Goal: Complete application form

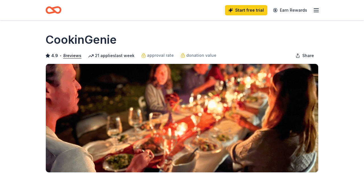
click at [316, 9] on icon "button" at bounding box center [315, 10] width 7 height 7
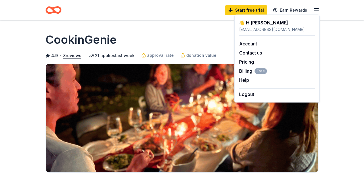
click at [316, 9] on icon "button" at bounding box center [315, 10] width 7 height 7
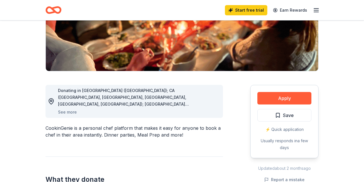
scroll to position [148, 0]
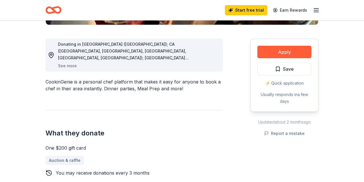
drag, startPoint x: 285, startPoint y: 56, endPoint x: 145, endPoint y: 91, distance: 143.9
click at [197, 108] on div "Donating in [GEOGRAPHIC_DATA] ([GEOGRAPHIC_DATA]); CA ([GEOGRAPHIC_DATA], [GEOG…" at bounding box center [181, 138] width 273 height 227
click at [70, 66] on button "See more" at bounding box center [67, 65] width 19 height 7
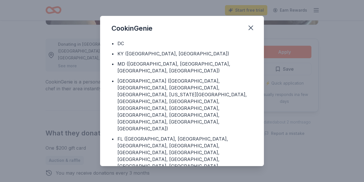
scroll to position [66, 0]
click at [255, 26] on button "button" at bounding box center [250, 28] width 12 height 12
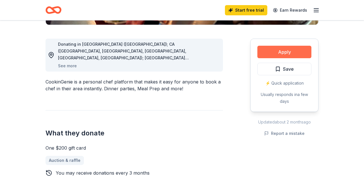
click at [291, 57] on button "Apply" at bounding box center [284, 52] width 54 height 12
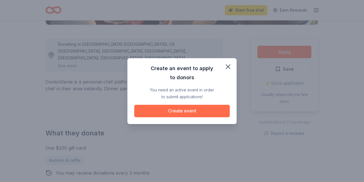
click at [190, 108] on button "Create event" at bounding box center [181, 111] width 95 height 12
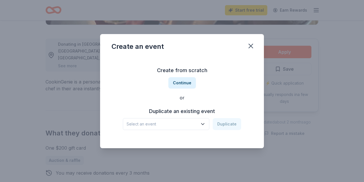
click at [201, 122] on icon "button" at bounding box center [203, 124] width 6 height 6
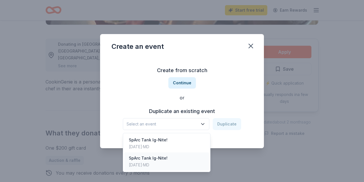
click at [149, 163] on div "[DATE] · MD" at bounding box center [148, 165] width 39 height 7
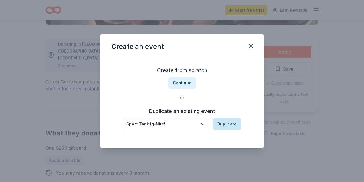
click at [225, 126] on button "Duplicate" at bounding box center [226, 124] width 28 height 12
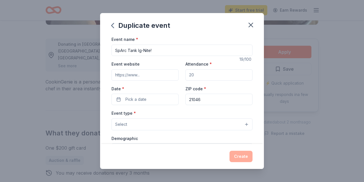
click at [159, 77] on input "Event website" at bounding box center [144, 74] width 67 height 11
click at [133, 76] on input "Event website" at bounding box center [144, 74] width 67 height 11
click at [195, 76] on input "Attendance *" at bounding box center [218, 74] width 67 height 11
drag, startPoint x: 198, startPoint y: 78, endPoint x: 185, endPoint y: 76, distance: 13.1
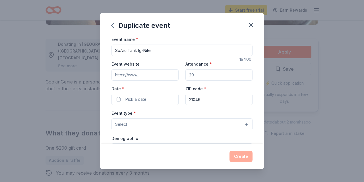
click at [185, 76] on input "Attendance *" at bounding box center [218, 74] width 67 height 11
type input "3"
type input "150"
click at [126, 101] on span "Pick a date" at bounding box center [135, 99] width 21 height 7
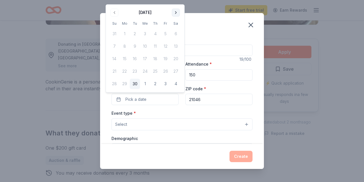
click at [177, 11] on button "Go to next month" at bounding box center [176, 13] width 8 height 8
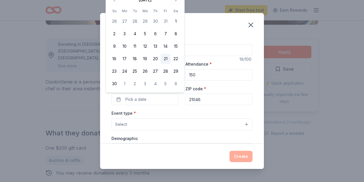
click at [163, 57] on button "21" at bounding box center [165, 59] width 10 height 10
click at [207, 97] on input "21046" at bounding box center [218, 99] width 67 height 11
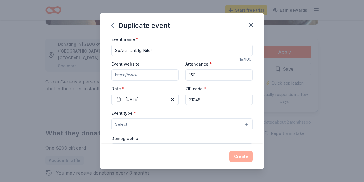
click at [177, 123] on button "Select" at bounding box center [181, 124] width 141 height 12
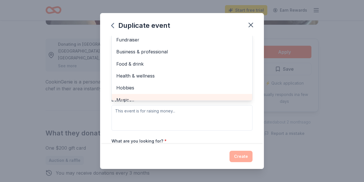
scroll to position [0, 0]
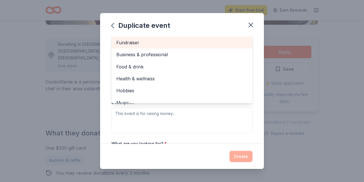
click at [131, 39] on span "Fundraiser" at bounding box center [181, 42] width 131 height 7
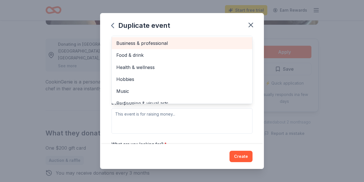
scroll to position [85, 0]
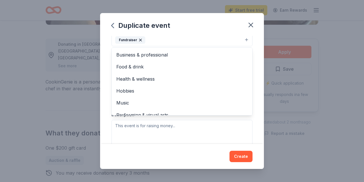
click at [196, 129] on div "Event type * Fundraiser Business & professional Food & drink Health & wellness …" at bounding box center [181, 85] width 141 height 120
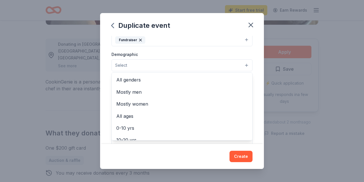
click at [163, 67] on button "Select" at bounding box center [181, 65] width 141 height 12
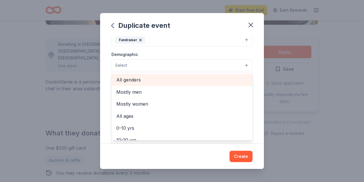
click at [137, 78] on span "All genders" at bounding box center [181, 79] width 131 height 7
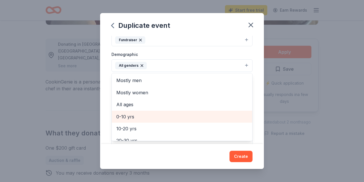
scroll to position [33, 0]
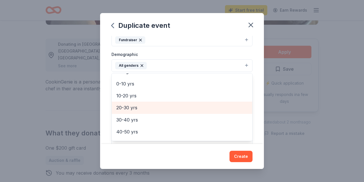
click at [147, 111] on div "20-30 yrs" at bounding box center [182, 108] width 140 height 12
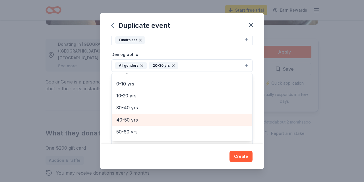
click at [143, 117] on span "40-50 yrs" at bounding box center [181, 119] width 131 height 7
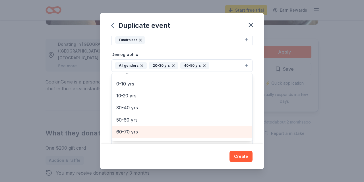
click at [141, 129] on span "60-70 yrs" at bounding box center [181, 131] width 131 height 7
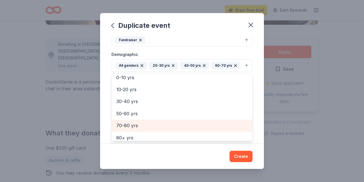
scroll to position [43, 0]
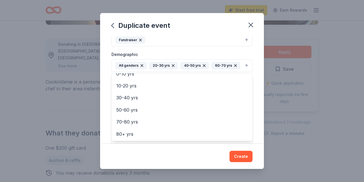
click at [243, 152] on div "Duplicate event Event name * SpArc Tank Ig-Nite! 19 /100 Event website Attendan…" at bounding box center [182, 91] width 164 height 156
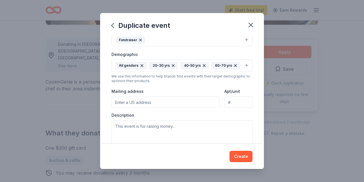
scroll to position [0, 0]
click at [168, 101] on input "Mailing address" at bounding box center [165, 102] width 108 height 11
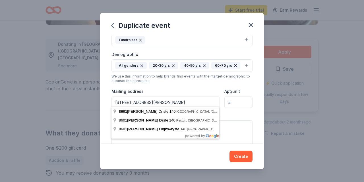
click at [174, 99] on input "[STREET_ADDRESS][PERSON_NAME]" at bounding box center [165, 102] width 108 height 11
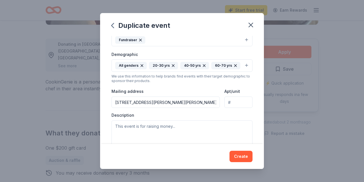
type input "[STREET_ADDRESS][PERSON_NAME]"
click at [176, 132] on textarea at bounding box center [181, 133] width 141 height 26
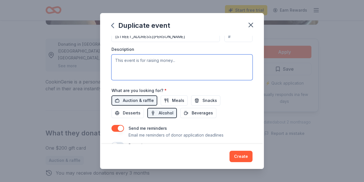
scroll to position [19, 0]
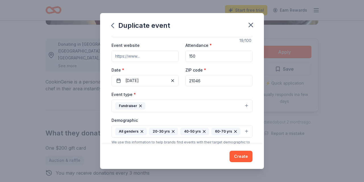
click at [157, 56] on input "Event website" at bounding box center [144, 56] width 67 height 11
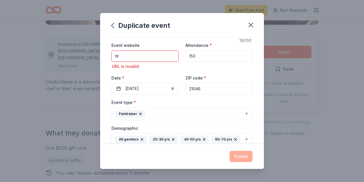
drag, startPoint x: 139, startPoint y: 57, endPoint x: 73, endPoint y: 55, distance: 66.8
click at [111, 55] on input "ht" at bounding box center [144, 56] width 67 height 11
paste input "tps://[DOMAIN_NAME][URL]"
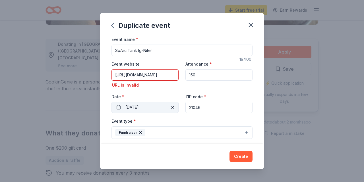
scroll to position [99, 0]
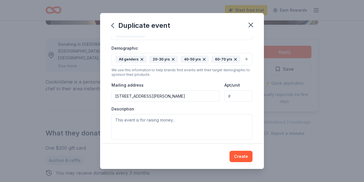
type input "[URL][DOMAIN_NAME]"
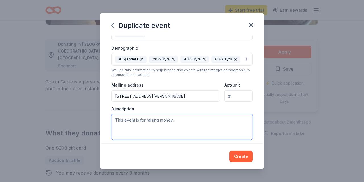
click at [192, 127] on textarea at bounding box center [181, 127] width 141 height 26
paste textarea "Lor Ips Dolorsit am consect adi 8el Seddoe TeMpo Inci Ut-Labo etdol ma Aliquaen…"
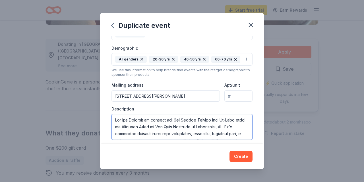
scroll to position [22, 0]
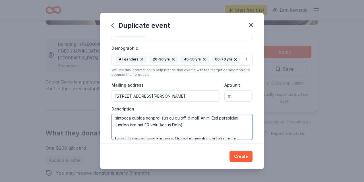
click at [142, 132] on textarea at bounding box center [181, 127] width 141 height 26
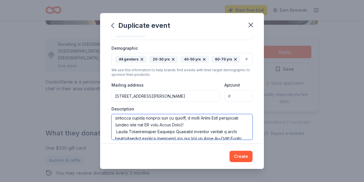
drag, startPoint x: 130, startPoint y: 131, endPoint x: 185, endPoint y: 130, distance: 55.7
click at [185, 130] on textarea at bounding box center [181, 127] width 141 height 26
drag, startPoint x: 201, startPoint y: 129, endPoint x: 241, endPoint y: 131, distance: 39.5
click at [241, 131] on textarea at bounding box center [181, 127] width 141 height 26
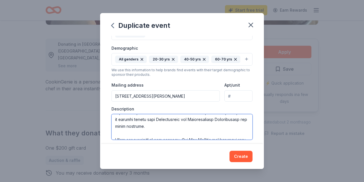
scroll to position [69, 0]
click at [137, 126] on textarea at bounding box center [181, 127] width 141 height 26
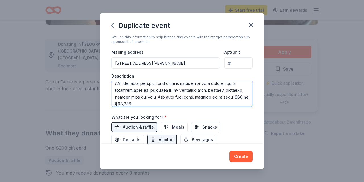
scroll to position [137, 0]
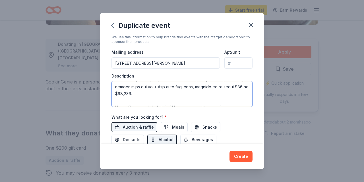
click at [173, 92] on textarea at bounding box center [181, 94] width 141 height 26
click at [173, 98] on textarea at bounding box center [181, 94] width 141 height 26
drag, startPoint x: 129, startPoint y: 101, endPoint x: 185, endPoint y: 101, distance: 56.0
click at [185, 101] on textarea at bounding box center [181, 94] width 141 height 26
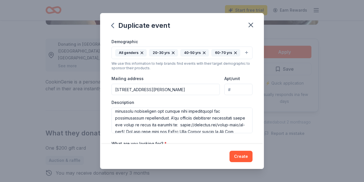
scroll to position [109, 0]
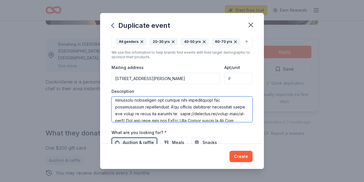
drag, startPoint x: 113, startPoint y: 106, endPoint x: 217, endPoint y: 106, distance: 104.3
click at [217, 106] on textarea at bounding box center [181, 110] width 141 height 26
drag, startPoint x: 116, startPoint y: 114, endPoint x: 134, endPoint y: 118, distance: 18.8
click at [134, 118] on textarea at bounding box center [181, 110] width 141 height 26
click at [247, 105] on textarea at bounding box center [181, 110] width 141 height 26
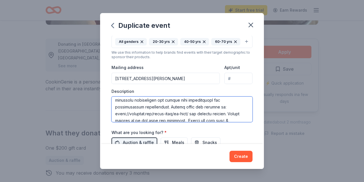
click at [186, 112] on textarea at bounding box center [181, 110] width 141 height 26
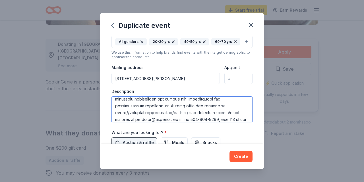
scroll to position [183, 0]
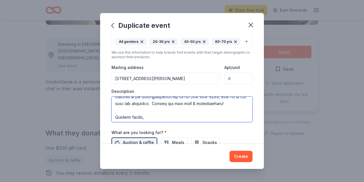
click at [151, 111] on textarea at bounding box center [181, 110] width 141 height 26
click at [147, 117] on textarea at bounding box center [181, 110] width 141 height 26
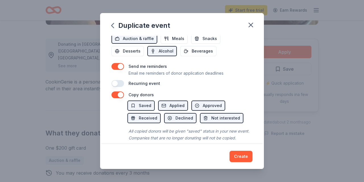
scroll to position [219, 0]
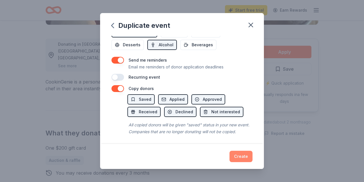
type textarea "Lor Ips Dolorsit am consect adi 7el Seddoe TeMpo Inci Ut-Labo etdol ma Aliquaen…"
click at [241, 157] on button "Create" at bounding box center [240, 156] width 23 height 11
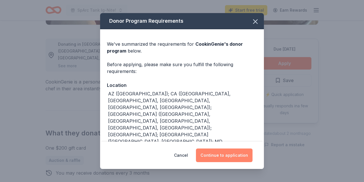
click at [220, 153] on button "Continue to application" at bounding box center [224, 156] width 57 height 14
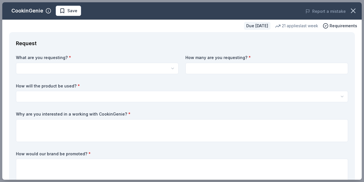
click at [100, 70] on html "10% SpArc Tank Ig-Nite! Start free trial Earn Rewards Due [DATE] Share CookinGe…" at bounding box center [182, 91] width 364 height 182
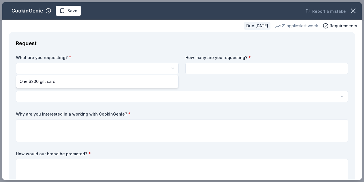
select select "One $200 gift card"
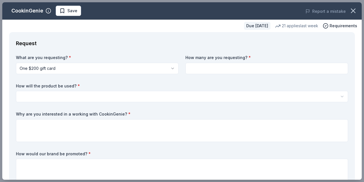
click at [234, 68] on input at bounding box center [266, 68] width 162 height 11
type input "1"
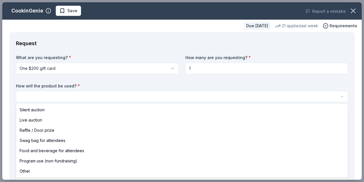
click at [118, 100] on html "10% SpArc Tank Ig-Nite! Save Apply Due [DATE] Share CookinGenie 4.9 • 8 reviews…" at bounding box center [182, 91] width 364 height 182
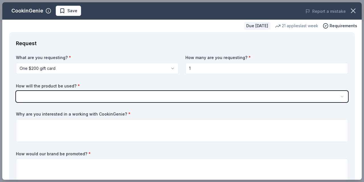
click at [118, 100] on html "10% SpArc Tank Ig-Nite! Save Apply Due [DATE] Share CookinGenie 4.9 • 8 reviews…" at bounding box center [182, 91] width 364 height 182
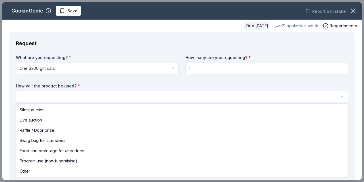
click at [69, 94] on html "10% SpArc Tank Ig-Nite! Save Apply Due [DATE] Share CookinGenie 4.9 • 8 reviews…" at bounding box center [182, 91] width 364 height 182
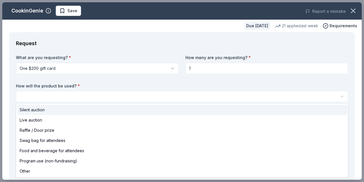
select select "silentAuction"
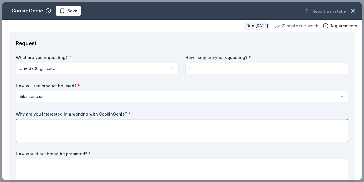
click at [62, 126] on textarea at bounding box center [182, 130] width 332 height 23
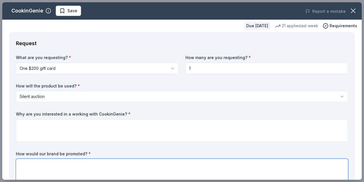
click at [78, 173] on textarea at bounding box center [182, 170] width 332 height 23
type textarea "G"
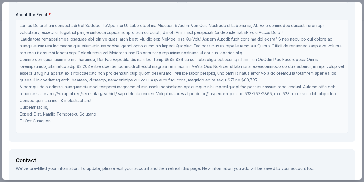
scroll to position [395, 0]
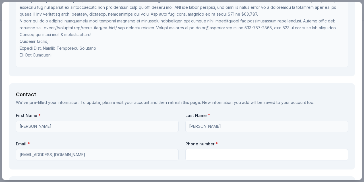
type textarea "CookinGenie will be promoted through The Arc [US_STATE] social media (facebook,…"
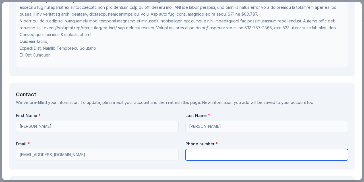
click at [243, 156] on input "text" at bounding box center [266, 154] width 162 height 11
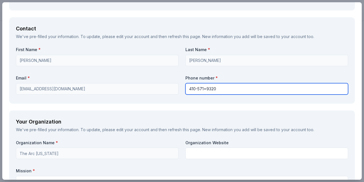
scroll to position [494, 0]
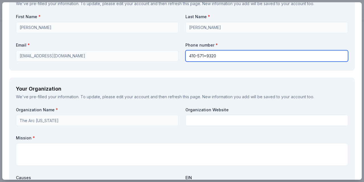
type input "410-571=9320"
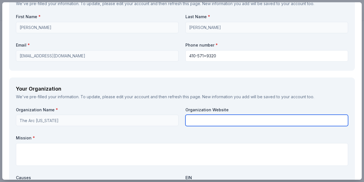
click at [201, 116] on input "text" at bounding box center [266, 120] width 162 height 11
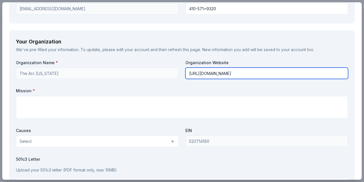
scroll to position [593, 0]
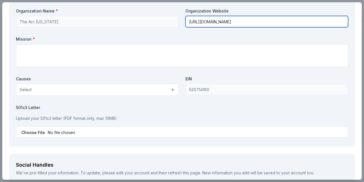
type input "[URL][DOMAIN_NAME]"
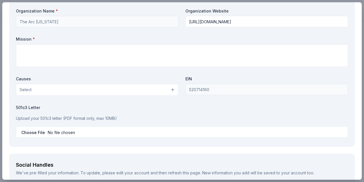
click at [154, 87] on button "Select" at bounding box center [97, 90] width 162 height 12
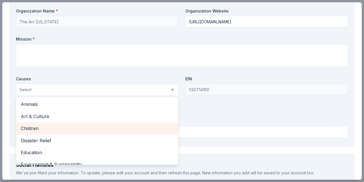
click at [78, 130] on span "Children" at bounding box center [97, 128] width 153 height 7
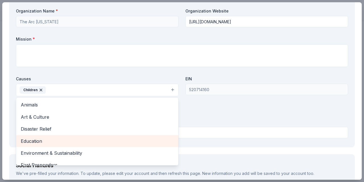
click at [48, 137] on span "Education" at bounding box center [97, 140] width 153 height 7
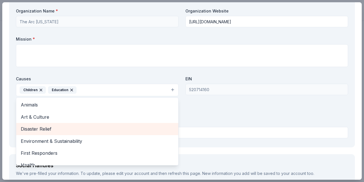
scroll to position [33, 0]
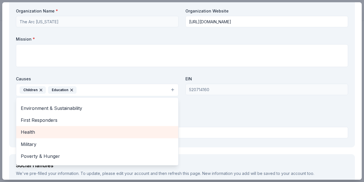
click at [53, 135] on span "Health" at bounding box center [97, 131] width 153 height 7
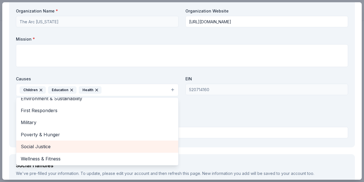
click at [48, 145] on span "Social Justice" at bounding box center [97, 146] width 153 height 7
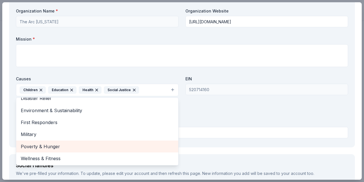
scroll to position [659, 0]
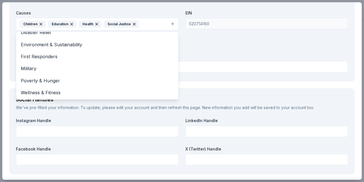
click at [245, 48] on div "Organization Name * The Arc [US_STATE] Organization Website [URL][DOMAIN_NAME] …" at bounding box center [182, 8] width 332 height 132
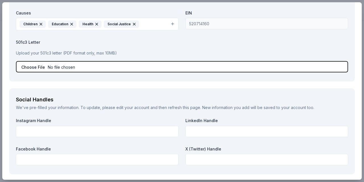
click at [21, 64] on input "file" at bounding box center [182, 66] width 332 height 11
type input "C:\fakepath\IRS 501c3 - 509a2 Letter.pdf"
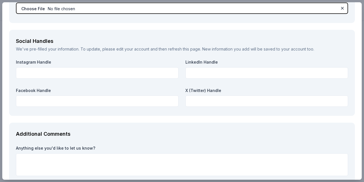
scroll to position [751, 0]
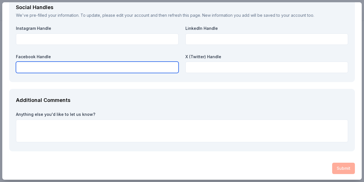
click at [87, 67] on input "text" at bounding box center [97, 67] width 162 height 11
paste input "[URL][DOMAIN_NAME]"
type input "[URL][DOMAIN_NAME]"
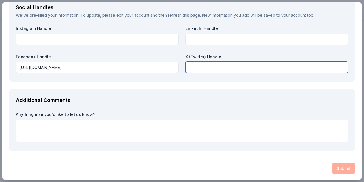
click at [232, 68] on input "text" at bounding box center [266, 67] width 162 height 11
paste input "[URL][DOMAIN_NAME]"
type input "[URL][DOMAIN_NAME]"
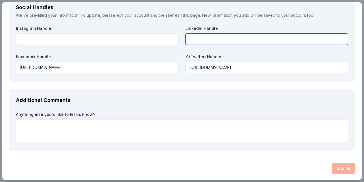
click at [204, 39] on input "text" at bounding box center [266, 39] width 162 height 11
paste input "[URL][DOMAIN_NAME][US_STATE]"
type input "[URL][DOMAIN_NAME][US_STATE]"
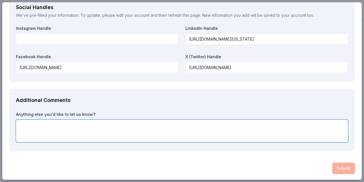
click at [53, 129] on textarea at bounding box center [182, 131] width 332 height 23
click at [145, 127] on textarea "The Arc [US_STATE] also has a YouTube channel at" at bounding box center [182, 131] width 332 height 23
paste textarea "[URL][DOMAIN_NAME]"
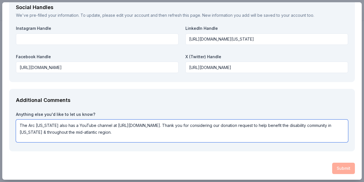
type textarea "The Arc [US_STATE] also has a YouTube channel at [URL][DOMAIN_NAME]. Thank you …"
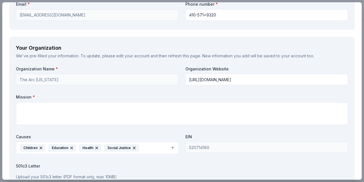
scroll to position [521, 0]
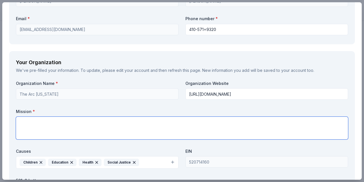
click at [53, 124] on textarea at bounding box center [182, 128] width 332 height 23
paste textarea "The Arc [US_STATE] works to create a world where children and adults with intel…"
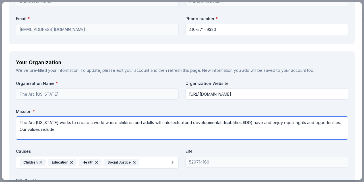
paste textarea "People First The Arc believes that all people with intellectual and development…"
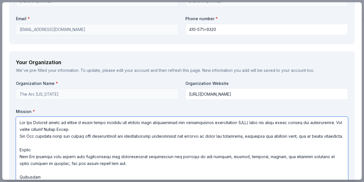
scroll to position [588, 0]
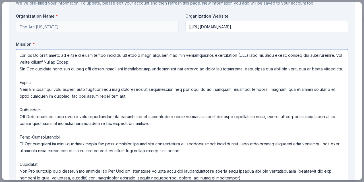
click at [73, 62] on textarea at bounding box center [182, 116] width 332 height 134
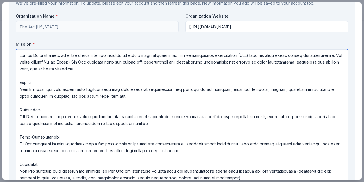
click at [66, 70] on textarea at bounding box center [182, 116] width 332 height 134
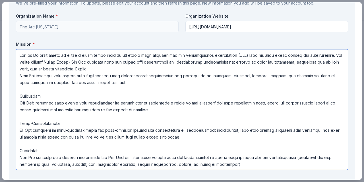
click at [76, 68] on textarea at bounding box center [182, 109] width 332 height 120
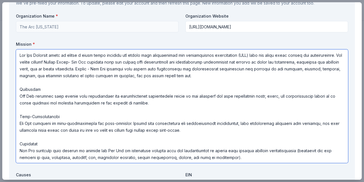
click at [174, 77] on textarea at bounding box center [182, 106] width 332 height 114
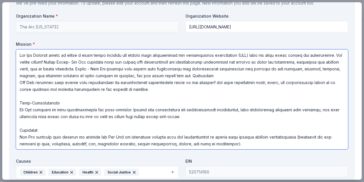
click at [203, 73] on textarea at bounding box center [182, 99] width 332 height 100
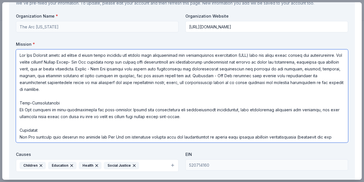
click at [301, 85] on textarea at bounding box center [182, 95] width 332 height 93
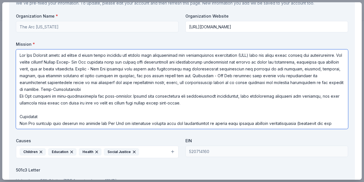
click at [325, 86] on textarea at bounding box center [182, 89] width 332 height 80
drag, startPoint x: 53, startPoint y: 102, endPoint x: 251, endPoint y: 125, distance: 199.6
click at [251, 125] on textarea at bounding box center [182, 89] width 332 height 80
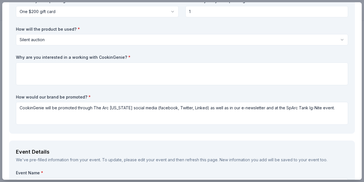
scroll to position [28, 0]
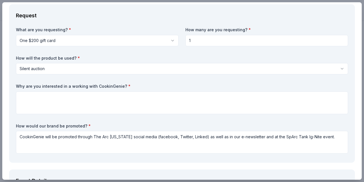
type textarea "The Arc [US_STATE] works to create a world where children and adults with intel…"
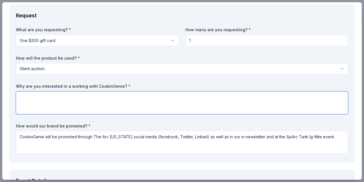
click at [52, 101] on textarea at bounding box center [182, 102] width 332 height 23
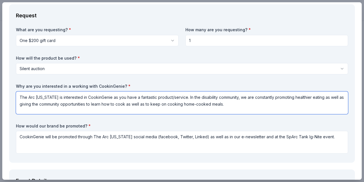
click at [322, 96] on textarea "The Arc [US_STATE] is interested in CookinGenie as you have a fantastic product…" at bounding box center [182, 102] width 332 height 23
click at [242, 107] on textarea "The Arc [US_STATE] is interested in CookinGenie as you have a fantastic product…" at bounding box center [182, 102] width 332 height 23
click at [332, 98] on textarea "The Arc [US_STATE] is interested in CookinGenie as you have a fantastic product…" at bounding box center [182, 102] width 332 height 23
click at [271, 108] on textarea "The Arc [US_STATE] is interested in CookinGenie as you have a fantastic product…" at bounding box center [182, 102] width 332 height 23
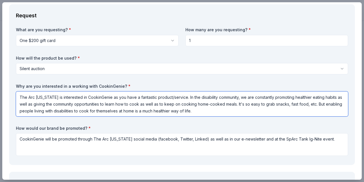
type textarea "The Arc [US_STATE] is interested in CookinGenie as you have a fantastic product…"
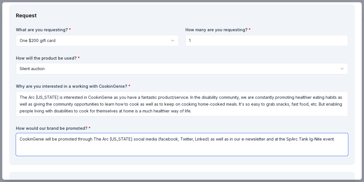
click at [329, 139] on textarea "CookinGenie will be promoted through The Arc [US_STATE] social media (facebook,…" at bounding box center [182, 144] width 332 height 23
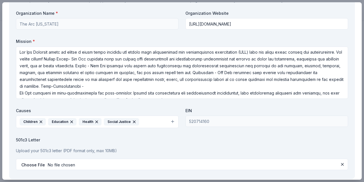
scroll to position [783, 0]
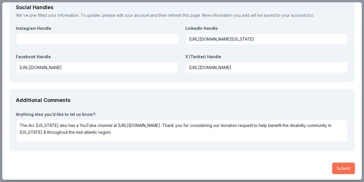
type textarea "CookinGenie will be promoted through The Arc [US_STATE] social media (facebook,…"
click at [337, 169] on button "Submit" at bounding box center [343, 168] width 23 height 11
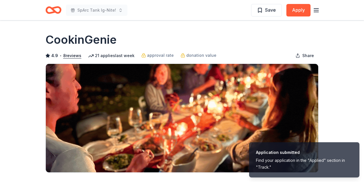
click at [317, 9] on line "button" at bounding box center [316, 9] width 5 height 0
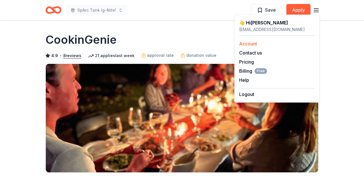
click at [245, 46] on link "Account" at bounding box center [248, 44] width 18 height 6
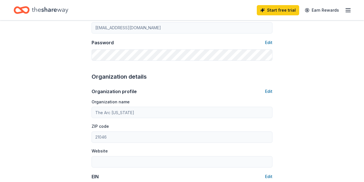
scroll to position [148, 0]
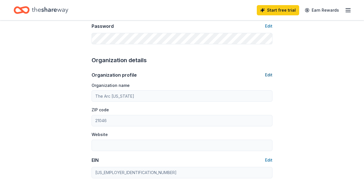
click at [269, 74] on button "Edit" at bounding box center [268, 75] width 7 height 7
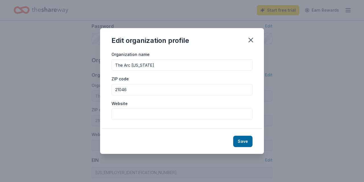
click at [141, 114] on input "Website" at bounding box center [181, 114] width 141 height 11
type input "[URL][DOMAIN_NAME]"
click at [246, 144] on button "Save" at bounding box center [242, 141] width 19 height 11
type input "410-571=9320"
type input "[URL][DOMAIN_NAME]"
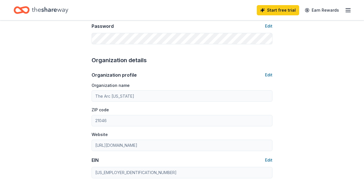
scroll to position [207, 0]
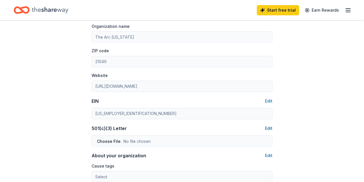
click at [268, 127] on button "Edit" at bounding box center [268, 128] width 7 height 7
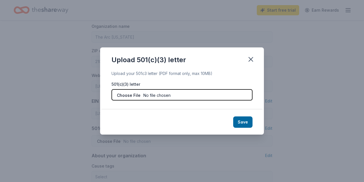
click at [147, 97] on input "file" at bounding box center [181, 94] width 141 height 11
type input "C:\fakepath\IRS 501c3 - 509a2 Letter.pdf"
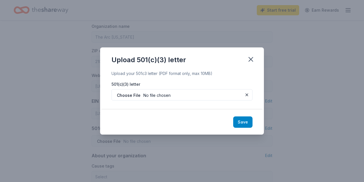
click at [242, 123] on button "Save" at bounding box center [242, 121] width 19 height 11
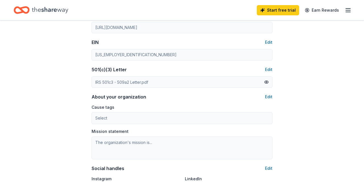
scroll to position [266, 0]
click at [270, 95] on button "Edit" at bounding box center [268, 96] width 7 height 7
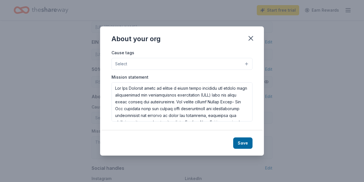
click at [183, 65] on button "Select" at bounding box center [181, 64] width 141 height 12
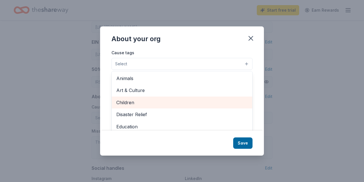
click at [134, 102] on span "Children" at bounding box center [181, 102] width 131 height 7
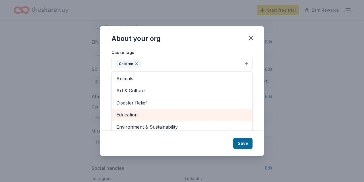
click at [134, 112] on span "Education" at bounding box center [181, 114] width 131 height 7
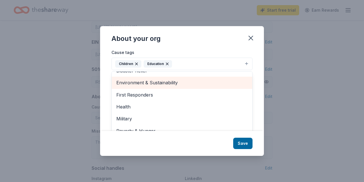
scroll to position [33, 0]
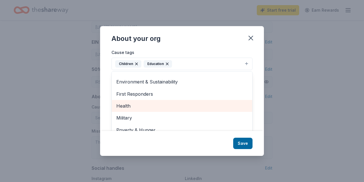
click at [134, 107] on span "Health" at bounding box center [181, 105] width 131 height 7
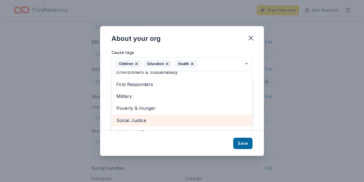
click at [138, 120] on span "Social Justice" at bounding box center [181, 120] width 131 height 7
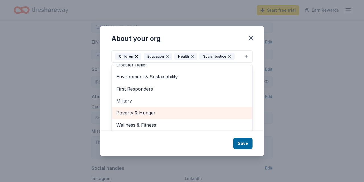
click at [160, 116] on span "Poverty & Hunger" at bounding box center [181, 112] width 131 height 7
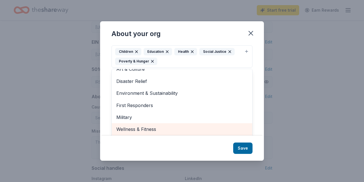
scroll to position [19, 0]
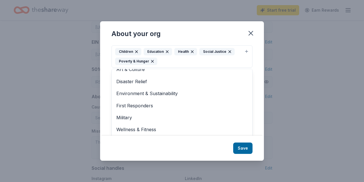
click at [246, 145] on div "About your org Cause tags Children Education Health Social Justice Poverty & Hu…" at bounding box center [182, 90] width 164 height 139
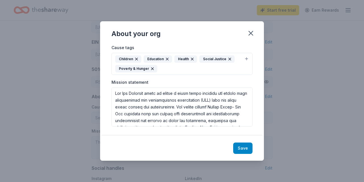
scroll to position [0, 0]
click at [246, 143] on button "Save" at bounding box center [242, 148] width 19 height 11
type textarea "The Arc [US_STATE] works to create a world where children and adults with intel…"
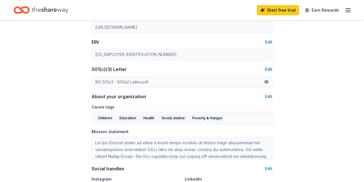
scroll to position [384, 0]
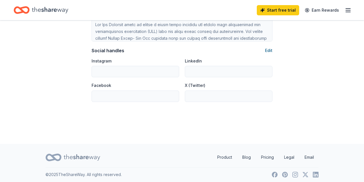
click at [270, 52] on button "Edit" at bounding box center [268, 50] width 7 height 7
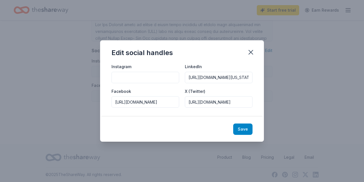
click at [242, 131] on button "Save" at bounding box center [242, 129] width 19 height 11
type input "[URL][DOMAIN_NAME][US_STATE]"
type input "[URL][DOMAIN_NAME]"
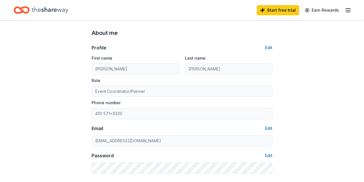
scroll to position [0, 0]
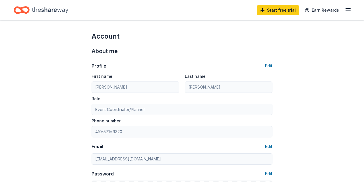
click at [349, 11] on icon "button" at bounding box center [347, 10] width 7 height 7
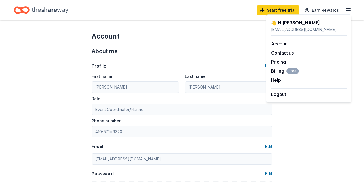
click at [282, 21] on div "👋 Hi [PERSON_NAME]" at bounding box center [309, 22] width 76 height 7
click at [201, 45] on div "About me Profile Edit First name [PERSON_NAME] Last name [PERSON_NAME] Role Eve…" at bounding box center [181, 119] width 181 height 157
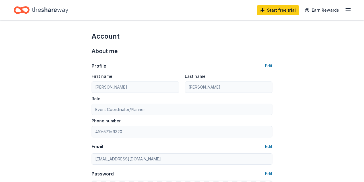
click at [25, 12] on icon "Home" at bounding box center [24, 10] width 9 height 6
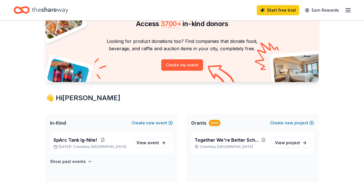
scroll to position [59, 0]
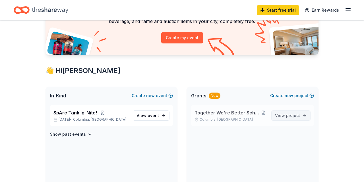
click at [282, 114] on span "View project" at bounding box center [287, 115] width 25 height 7
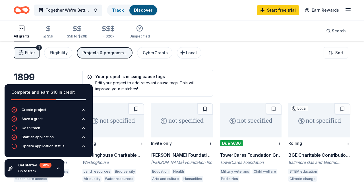
click at [58, 166] on div "Get started 60 % Go to track" at bounding box center [34, 168] width 59 height 18
click at [57, 168] on icon "button" at bounding box center [58, 168] width 5 height 5
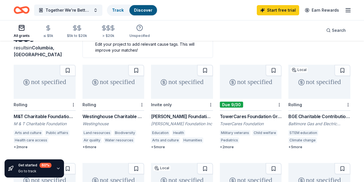
scroll to position [59, 0]
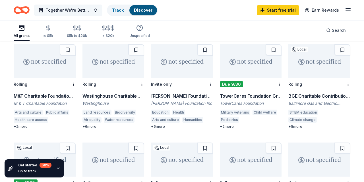
click at [86, 11] on span "Together We're Better School Inclusion Program" at bounding box center [67, 10] width 45 height 7
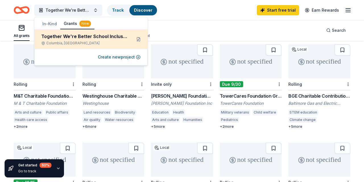
click at [68, 36] on div "Together We're Better School Inclusion Program" at bounding box center [84, 36] width 86 height 7
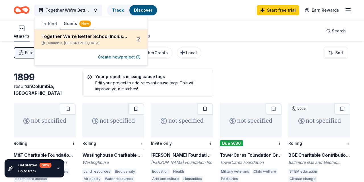
click at [138, 39] on button at bounding box center [138, 39] width 9 height 9
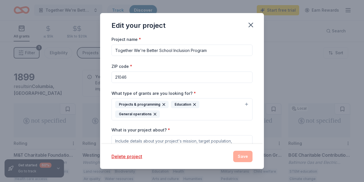
scroll to position [66, 0]
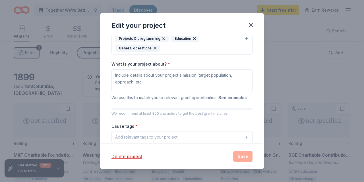
click at [232, 99] on button "See examples" at bounding box center [232, 97] width 28 height 7
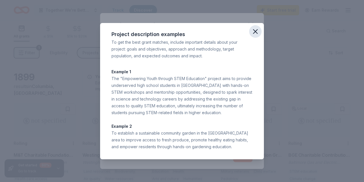
click at [257, 31] on icon "button" at bounding box center [255, 32] width 8 height 8
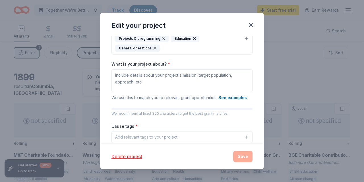
scroll to position [94, 0]
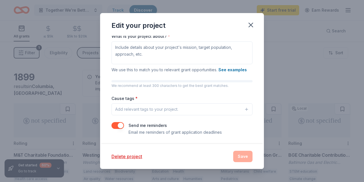
click at [170, 109] on div "Add relevant tags to your project." at bounding box center [146, 109] width 63 height 7
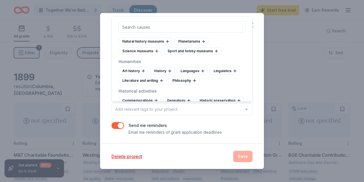
scroll to position [231, 0]
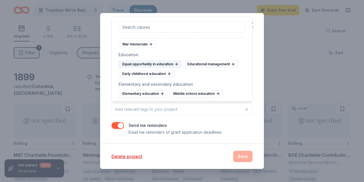
click at [165, 63] on div "Equal opportunity in education" at bounding box center [149, 64] width 63 height 7
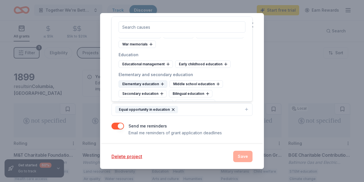
click at [158, 82] on div "Elementary education" at bounding box center [142, 83] width 49 height 7
click at [188, 82] on div "Secondary education" at bounding box center [198, 83] width 48 height 7
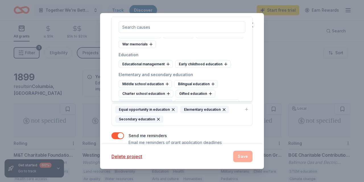
click at [157, 100] on div "Special needs education" at bounding box center [145, 103] width 54 height 7
click at [192, 62] on div "Early childhood education" at bounding box center [202, 64] width 55 height 7
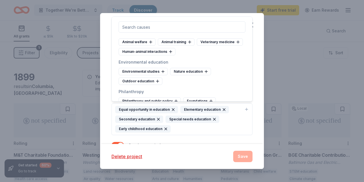
scroll to position [659, 0]
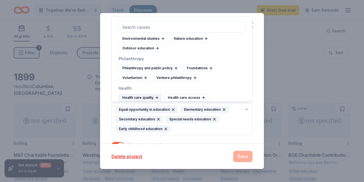
click at [153, 94] on div "Health care quality" at bounding box center [139, 97] width 43 height 7
click at [143, 94] on div "Health care access" at bounding box center [140, 97] width 44 height 7
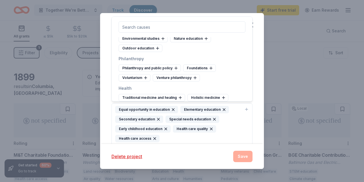
scroll to position [692, 0]
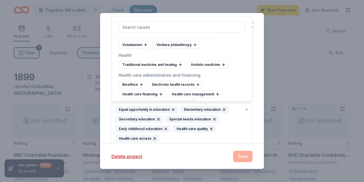
click at [182, 100] on div "Managed care" at bounding box center [179, 103] width 36 height 7
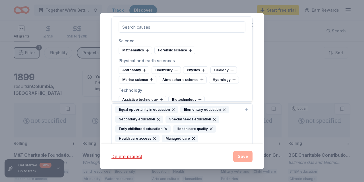
scroll to position [1285, 0]
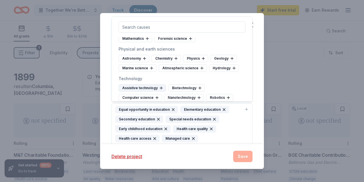
click at [149, 84] on div "Assistive technology" at bounding box center [141, 87] width 47 height 7
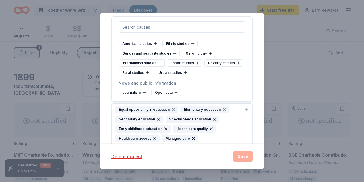
scroll to position [1549, 0]
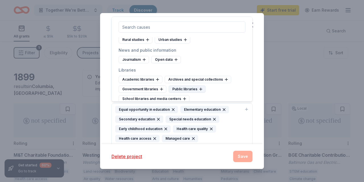
click at [186, 86] on div "Public libraries" at bounding box center [186, 89] width 37 height 7
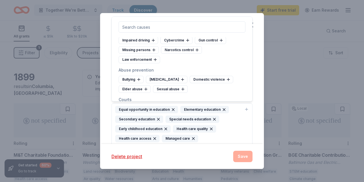
scroll to position [1746, 0]
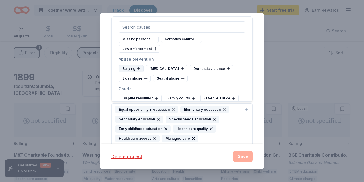
click at [129, 65] on div "Bullying" at bounding box center [130, 68] width 25 height 7
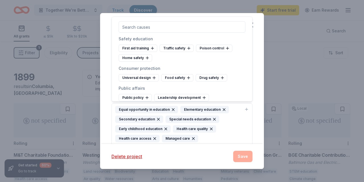
scroll to position [1944, 0]
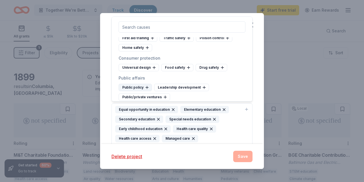
click at [137, 84] on div "Public policy" at bounding box center [134, 87] width 33 height 7
click at [152, 84] on div "Leadership development" at bounding box center [145, 87] width 55 height 7
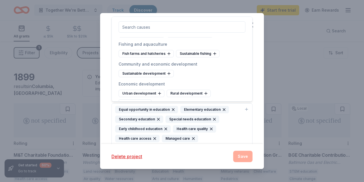
scroll to position [2208, 0]
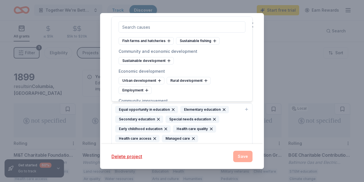
click at [193, 116] on div "Community service" at bounding box center [202, 119] width 45 height 7
click at [188, 107] on div "Community organizing" at bounding box center [200, 110] width 50 height 7
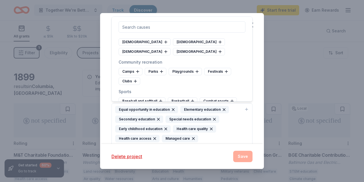
scroll to position [2570, 0]
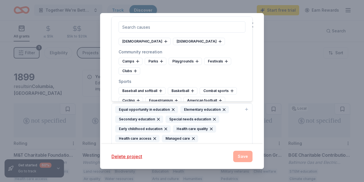
click at [185, 135] on div "Adaptive sports" at bounding box center [204, 138] width 39 height 7
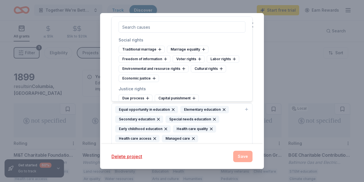
scroll to position [2735, 0]
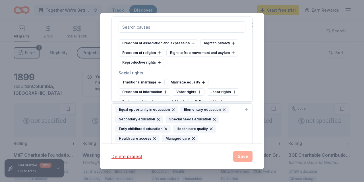
click at [145, 157] on div "Disabled persons' rights" at bounding box center [145, 160] width 54 height 7
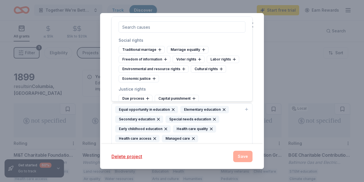
scroll to position [2768, 0]
click at [199, 163] on div "Human services information" at bounding box center [212, 166] width 59 height 7
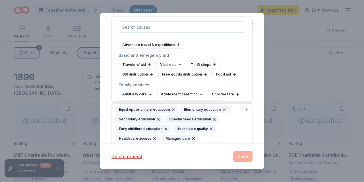
scroll to position [2867, 0]
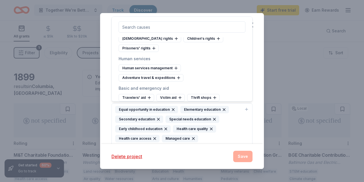
click at [132, 172] on div "Youth services" at bounding box center [136, 175] width 37 height 7
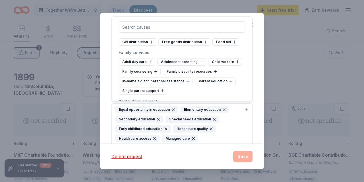
scroll to position [2933, 0]
click at [172, 165] on div "Self-advocacy" at bounding box center [169, 168] width 37 height 7
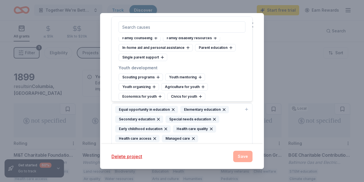
scroll to position [2999, 0]
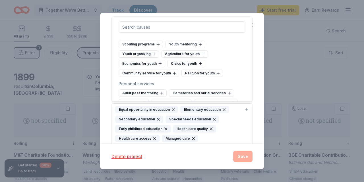
click at [165, 178] on div "[MEDICAL_DATA] services" at bounding box center [146, 181] width 57 height 7
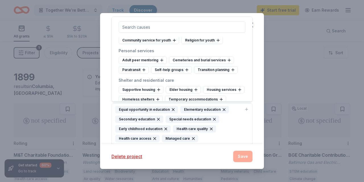
scroll to position [3054, 0]
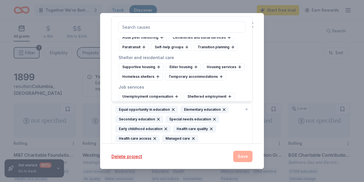
click at [206, 155] on div "Delete project" at bounding box center [168, 156] width 115 height 7
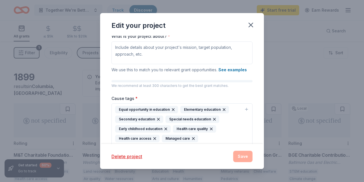
click at [239, 157] on div "Delete project Save" at bounding box center [181, 156] width 141 height 11
click at [245, 153] on div "Delete project Save" at bounding box center [181, 156] width 141 height 11
click at [244, 155] on div "Delete project Save" at bounding box center [181, 156] width 141 height 11
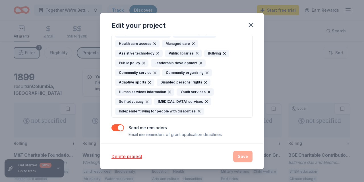
click at [172, 152] on div "Delete project Save" at bounding box center [181, 156] width 141 height 11
click at [243, 158] on div "Delete project Save" at bounding box center [181, 156] width 141 height 11
click at [249, 27] on icon "button" at bounding box center [251, 25] width 4 height 4
click at [241, 153] on div "Delete project Save" at bounding box center [181, 156] width 141 height 11
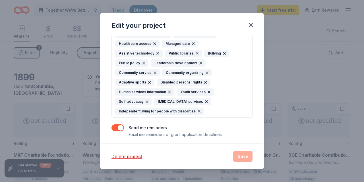
click at [241, 153] on div "Delete project Save" at bounding box center [181, 156] width 141 height 11
click at [249, 23] on icon "button" at bounding box center [251, 25] width 8 height 8
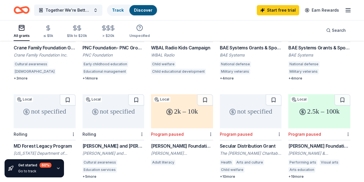
scroll to position [207, 0]
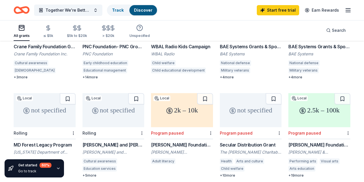
click at [150, 12] on link "Discover" at bounding box center [143, 10] width 18 height 5
click at [116, 10] on link "Track" at bounding box center [118, 10] width 12 height 5
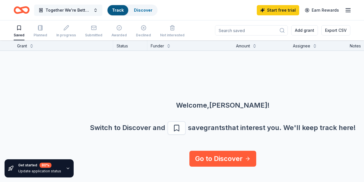
click at [67, 12] on span "Together We're Better School Inclusion Program" at bounding box center [67, 10] width 45 height 7
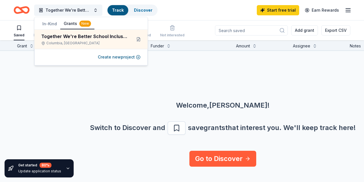
click at [228, 71] on div "Welcome, [PERSON_NAME] ! Switch to Discover and save grants that interest you. …" at bounding box center [223, 101] width 364 height 100
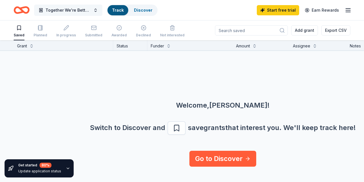
click at [86, 8] on span "Together We're Better School Inclusion Program" at bounding box center [67, 10] width 45 height 7
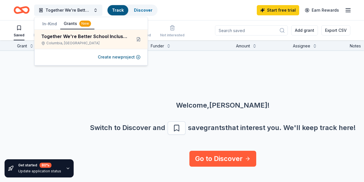
click at [17, 103] on div "Welcome, [PERSON_NAME] ! Switch to Discover and save grants that interest you. …" at bounding box center [222, 96] width 445 height 91
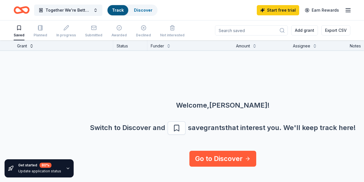
click at [31, 43] on button at bounding box center [31, 46] width 5 height 6
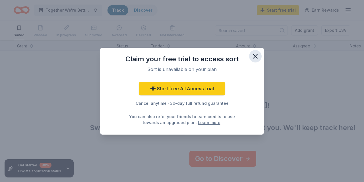
click at [258, 54] on icon "button" at bounding box center [255, 56] width 8 height 8
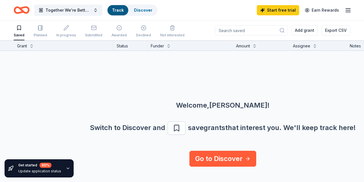
click at [349, 9] on icon "button" at bounding box center [347, 10] width 7 height 7
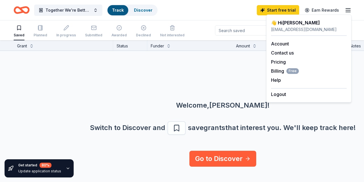
click at [281, 99] on div "👋 Hi [PERSON_NAME] [EMAIL_ADDRESS][DOMAIN_NAME] Account Contact us Pricing Bill…" at bounding box center [308, 58] width 85 height 88
click at [280, 97] on button "Logout" at bounding box center [278, 94] width 15 height 7
